Goal: Task Accomplishment & Management: Manage account settings

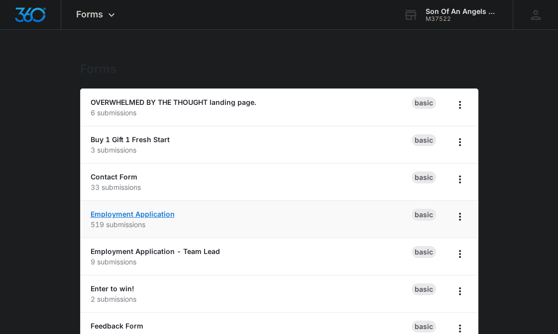
click at [147, 215] on link "Employment Application" at bounding box center [133, 214] width 84 height 8
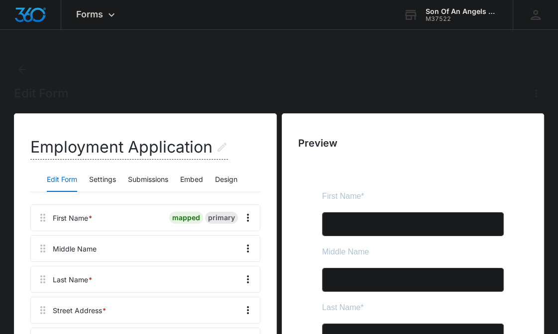
drag, startPoint x: 121, startPoint y: 176, endPoint x: 131, endPoint y: 177, distance: 10.0
click at [131, 177] on div "Edit Form Settings Submissions Embed Design" at bounding box center [144, 180] width 229 height 25
click at [131, 177] on button "Submissions" at bounding box center [148, 180] width 40 height 24
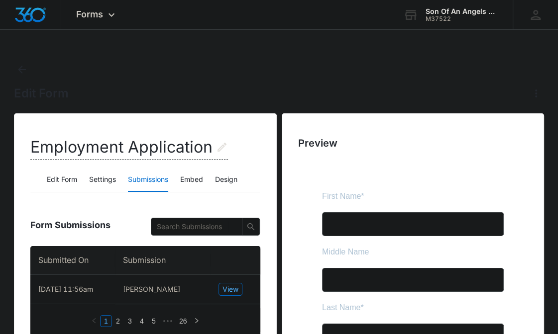
click at [163, 71] on div "Edit Form" at bounding box center [279, 82] width 530 height 40
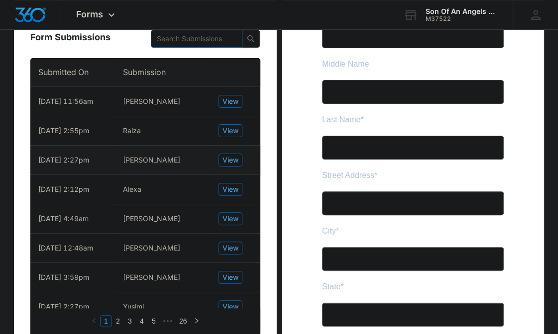
scroll to position [189, 0]
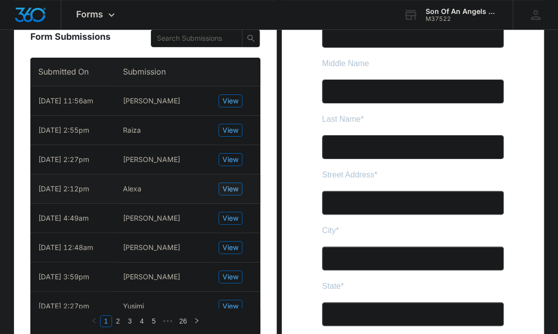
click at [236, 188] on span "View" at bounding box center [230, 189] width 16 height 11
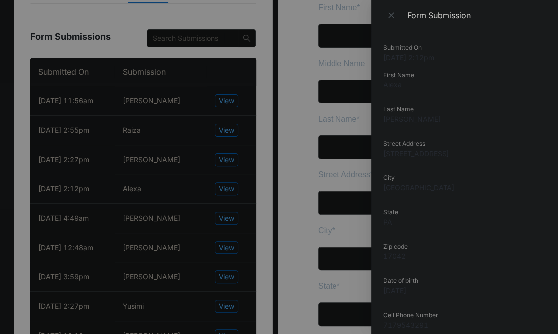
click at [384, 85] on dd "Alexa" at bounding box center [464, 85] width 163 height 10
copy dd "Alexa"
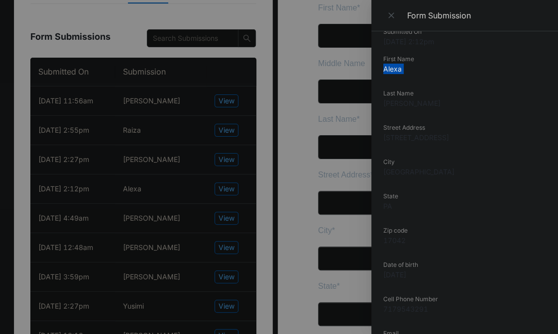
scroll to position [16, 0]
click at [405, 140] on dd "[STREET_ADDRESS]" at bounding box center [464, 137] width 163 height 10
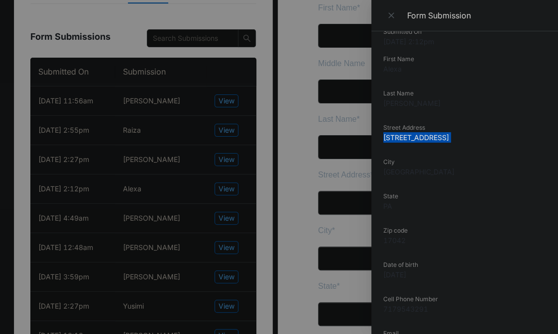
copy dd "[STREET_ADDRESS]"
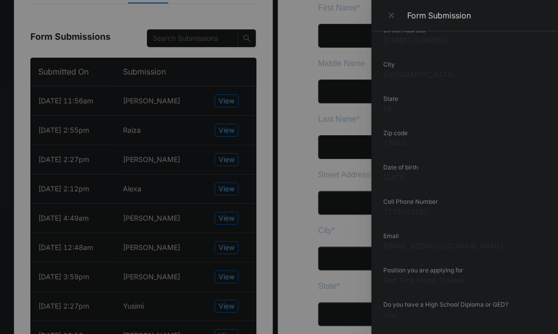
click at [406, 209] on dd "7179543291" at bounding box center [464, 212] width 163 height 10
copy dd "7179543291"
click at [410, 247] on dd "[EMAIL_ADDRESS][DOMAIN_NAME]" at bounding box center [464, 246] width 163 height 10
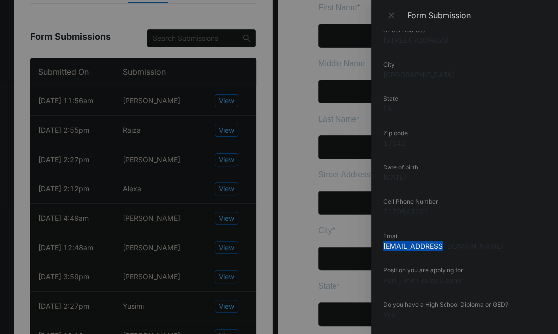
click at [410, 247] on dd "[EMAIL_ADDRESS][DOMAIN_NAME]" at bounding box center [464, 246] width 163 height 10
copy dd "[EMAIL_ADDRESS][DOMAIN_NAME]"
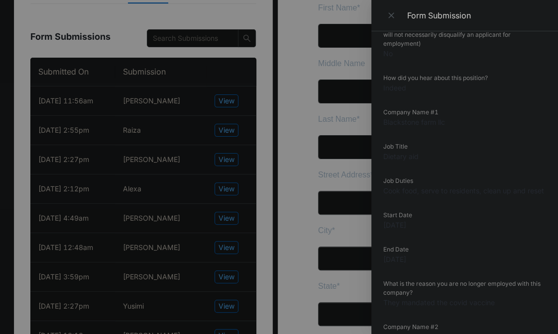
scroll to position [952, 0]
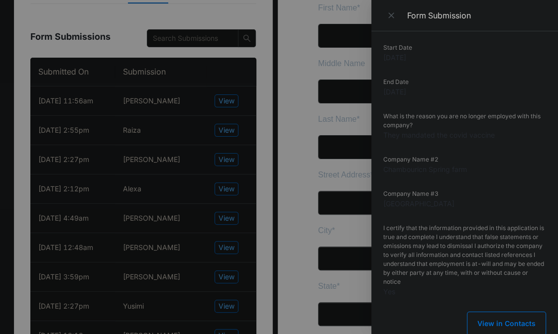
click at [237, 171] on div at bounding box center [279, 167] width 558 height 334
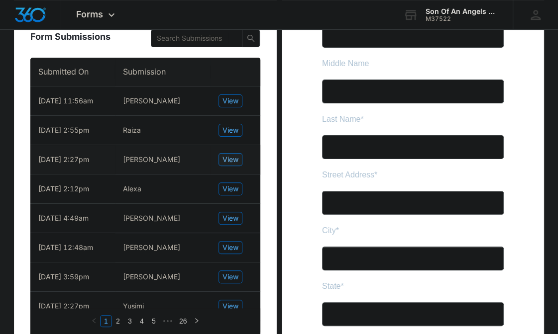
click at [229, 163] on span "View" at bounding box center [230, 159] width 16 height 11
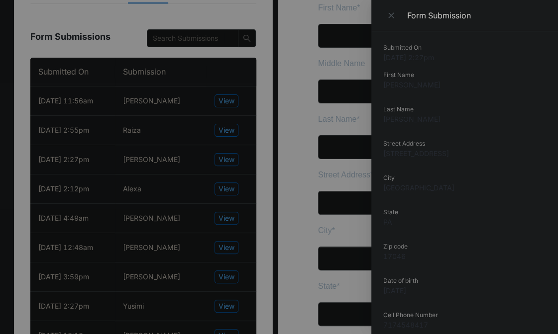
scroll to position [0, 0]
click at [391, 87] on dd "[PERSON_NAME]" at bounding box center [464, 85] width 163 height 10
copy dd "[PERSON_NAME]"
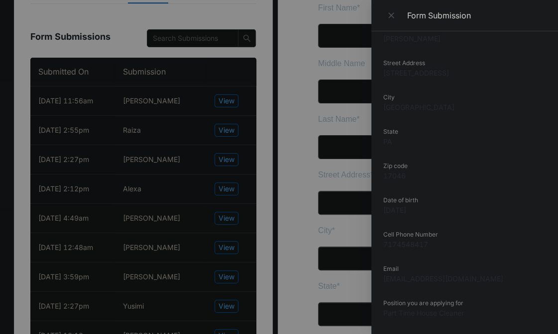
scroll to position [83, 0]
click at [398, 71] on dd "[STREET_ADDRESS]" at bounding box center [464, 71] width 163 height 10
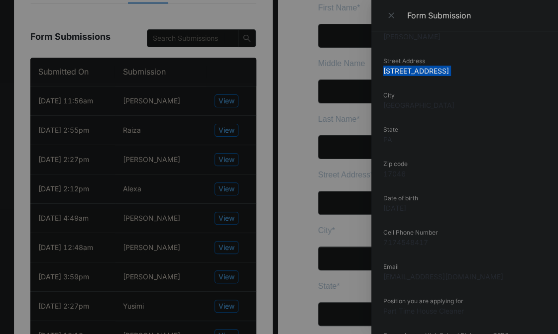
copy dd "[STREET_ADDRESS]"
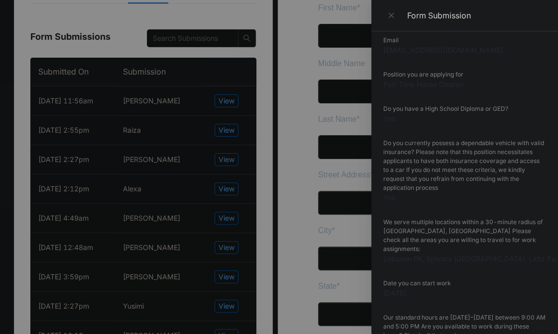
scroll to position [309, 0]
click at [295, 71] on div at bounding box center [279, 167] width 558 height 334
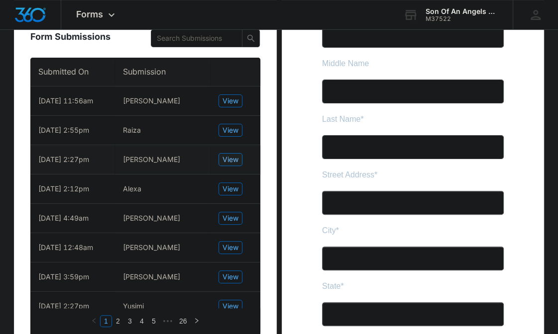
click at [225, 160] on span "View" at bounding box center [230, 159] width 16 height 11
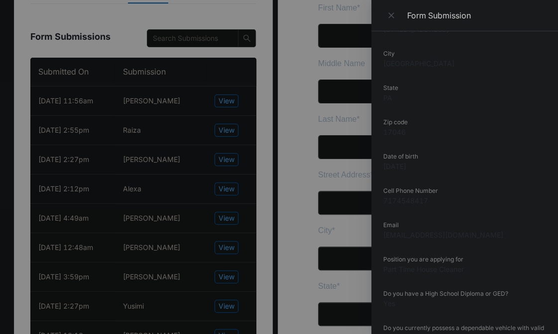
scroll to position [125, 0]
click at [409, 199] on dd "7174548417" at bounding box center [464, 200] width 163 height 10
copy dd "7174548417"
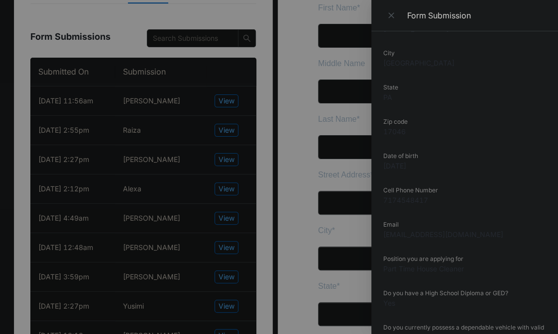
click at [409, 236] on dd "[EMAIL_ADDRESS][DOMAIN_NAME]" at bounding box center [464, 234] width 163 height 10
copy dd "[EMAIL_ADDRESS][DOMAIN_NAME]"
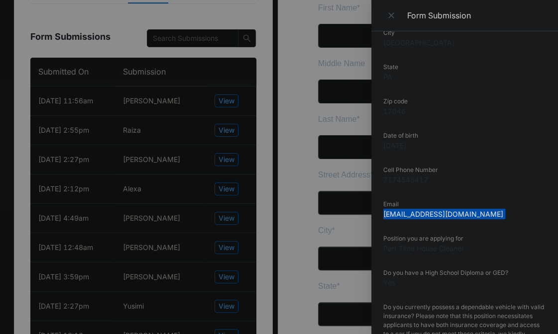
scroll to position [0, 0]
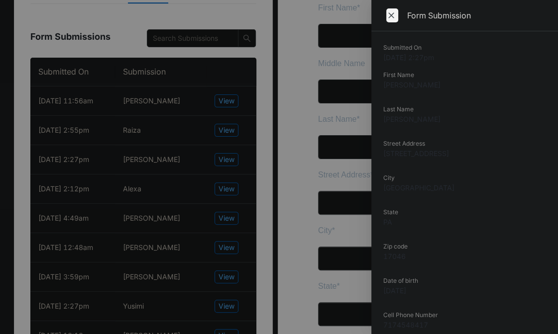
click at [396, 17] on span "Close" at bounding box center [392, 15] width 12 height 14
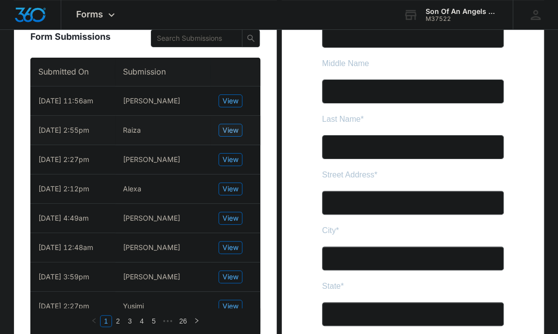
click at [227, 127] on span "View" at bounding box center [230, 130] width 16 height 11
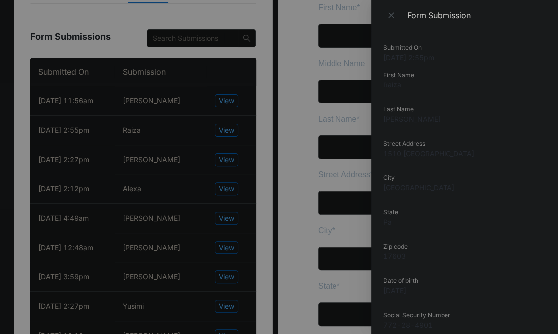
click at [387, 86] on dd "Raiza" at bounding box center [464, 85] width 163 height 10
click at [386, 115] on dd "[PERSON_NAME]" at bounding box center [464, 119] width 163 height 10
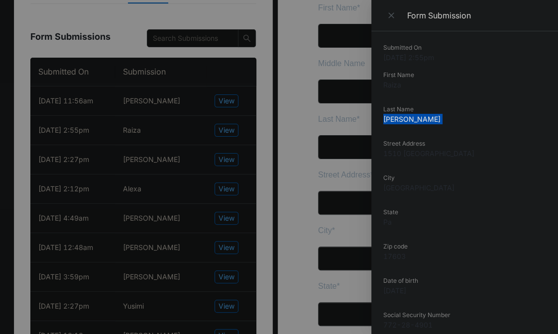
click at [386, 115] on dd "[PERSON_NAME]" at bounding box center [464, 119] width 163 height 10
copy dd "[PERSON_NAME]"
click at [457, 165] on div "Street Address 1510 [GEOGRAPHIC_DATA]" at bounding box center [464, 152] width 163 height 26
click at [424, 153] on dd "1510 [GEOGRAPHIC_DATA]" at bounding box center [464, 153] width 163 height 10
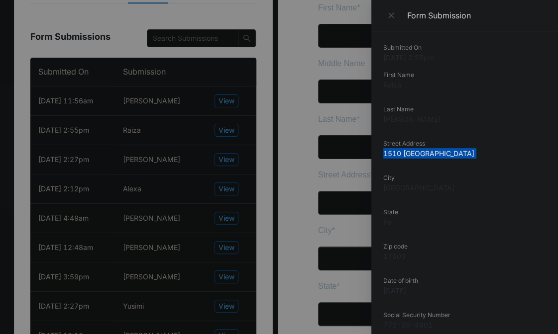
click at [424, 153] on dd "1510 [GEOGRAPHIC_DATA]" at bounding box center [464, 153] width 163 height 10
copy dd "1510 [GEOGRAPHIC_DATA]"
click at [228, 105] on div at bounding box center [279, 167] width 558 height 334
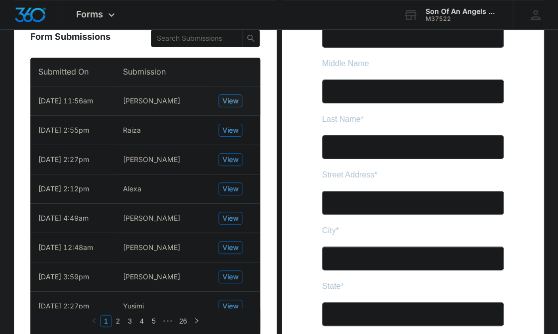
click at [225, 99] on span "View" at bounding box center [230, 101] width 16 height 11
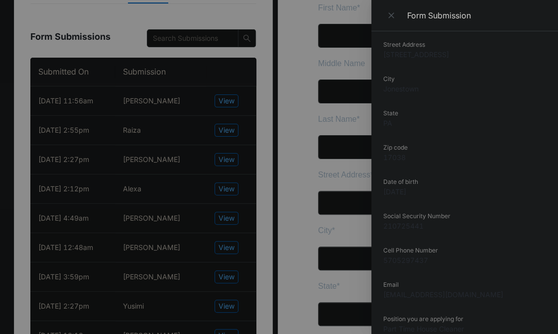
scroll to position [100, 0]
click at [427, 55] on dd "[STREET_ADDRESS]" at bounding box center [464, 54] width 163 height 10
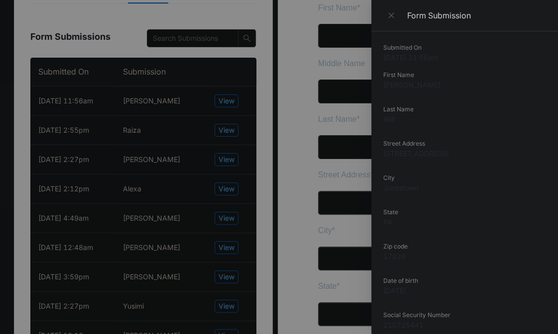
click at [398, 88] on dd "[PERSON_NAME]" at bounding box center [464, 85] width 163 height 10
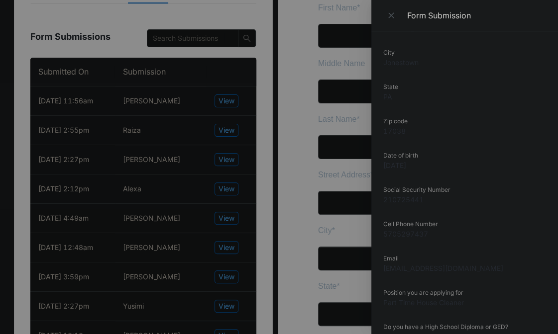
scroll to position [129, 0]
click at [412, 226] on dd "5705297437" at bounding box center [464, 230] width 163 height 10
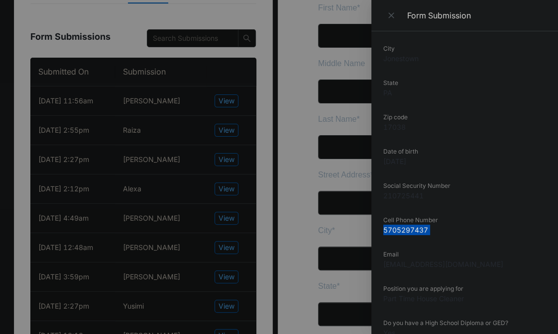
click at [412, 226] on dd "5705297437" at bounding box center [464, 230] width 163 height 10
click at [407, 231] on dd "5705297437" at bounding box center [464, 230] width 163 height 10
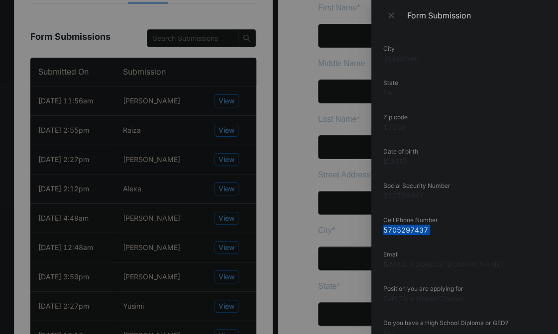
click at [407, 231] on dd "5705297437" at bounding box center [464, 230] width 163 height 10
click at [406, 270] on div "Email [EMAIL_ADDRESS][DOMAIN_NAME]" at bounding box center [464, 263] width 163 height 26
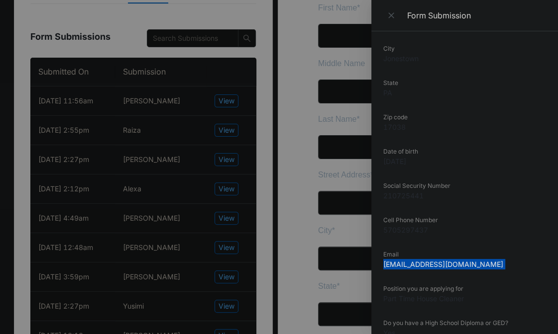
click at [406, 270] on div "Email [EMAIL_ADDRESS][DOMAIN_NAME]" at bounding box center [464, 263] width 163 height 26
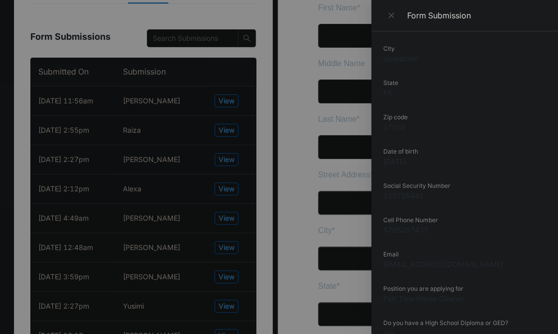
click at [144, 20] on div at bounding box center [279, 167] width 558 height 334
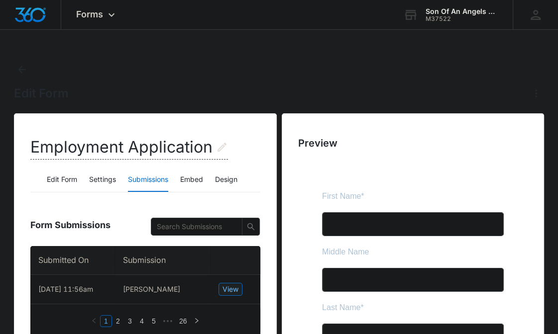
scroll to position [0, 0]
click at [23, 67] on icon "Back" at bounding box center [22, 70] width 12 height 12
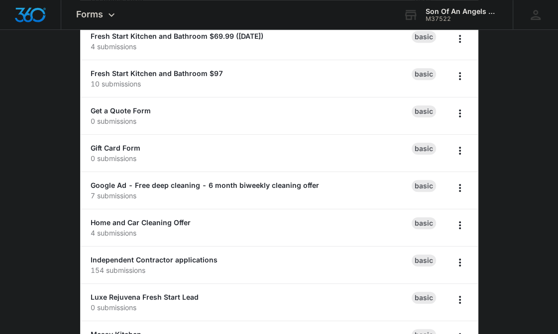
scroll to position [329, 0]
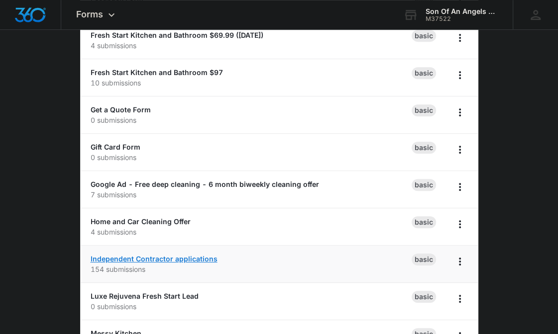
click at [164, 255] on link "Independent Contractor applications" at bounding box center [154, 259] width 127 height 8
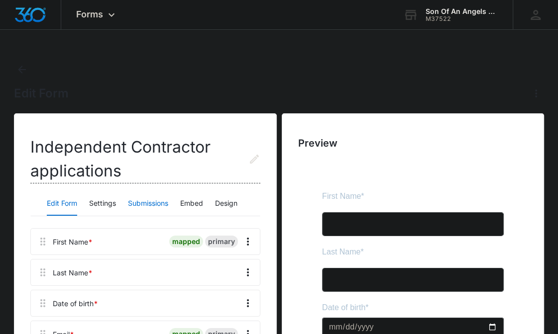
click at [138, 204] on button "Submissions" at bounding box center [148, 204] width 40 height 24
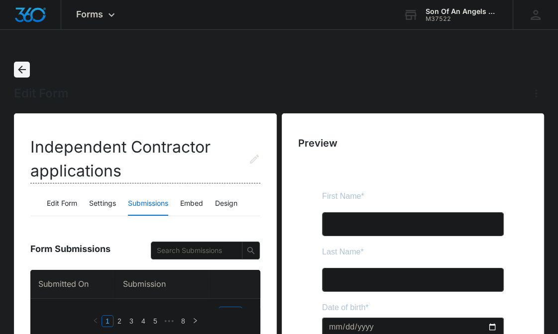
click at [24, 75] on icon "Back" at bounding box center [22, 70] width 12 height 12
